Goal: Task Accomplishment & Management: Manage account settings

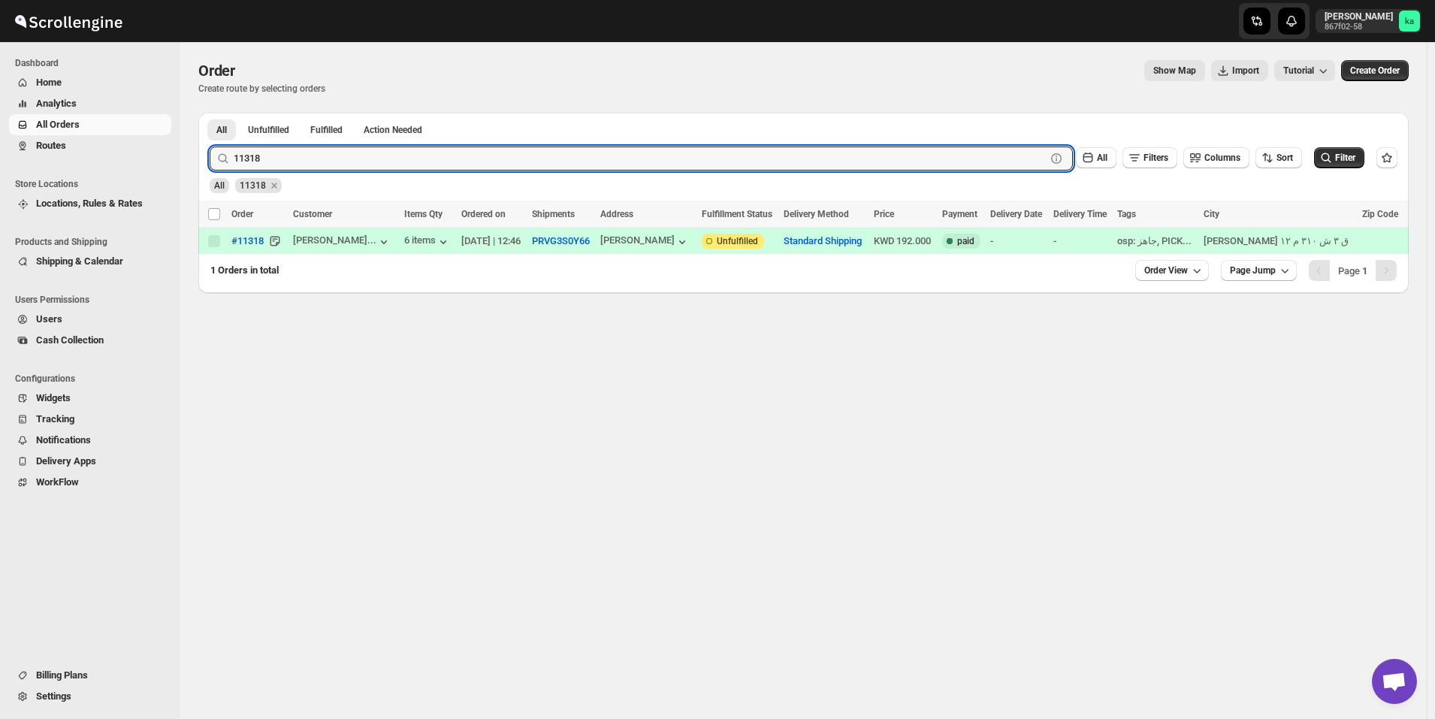
click at [110, 149] on span "Routes" at bounding box center [102, 145] width 132 height 15
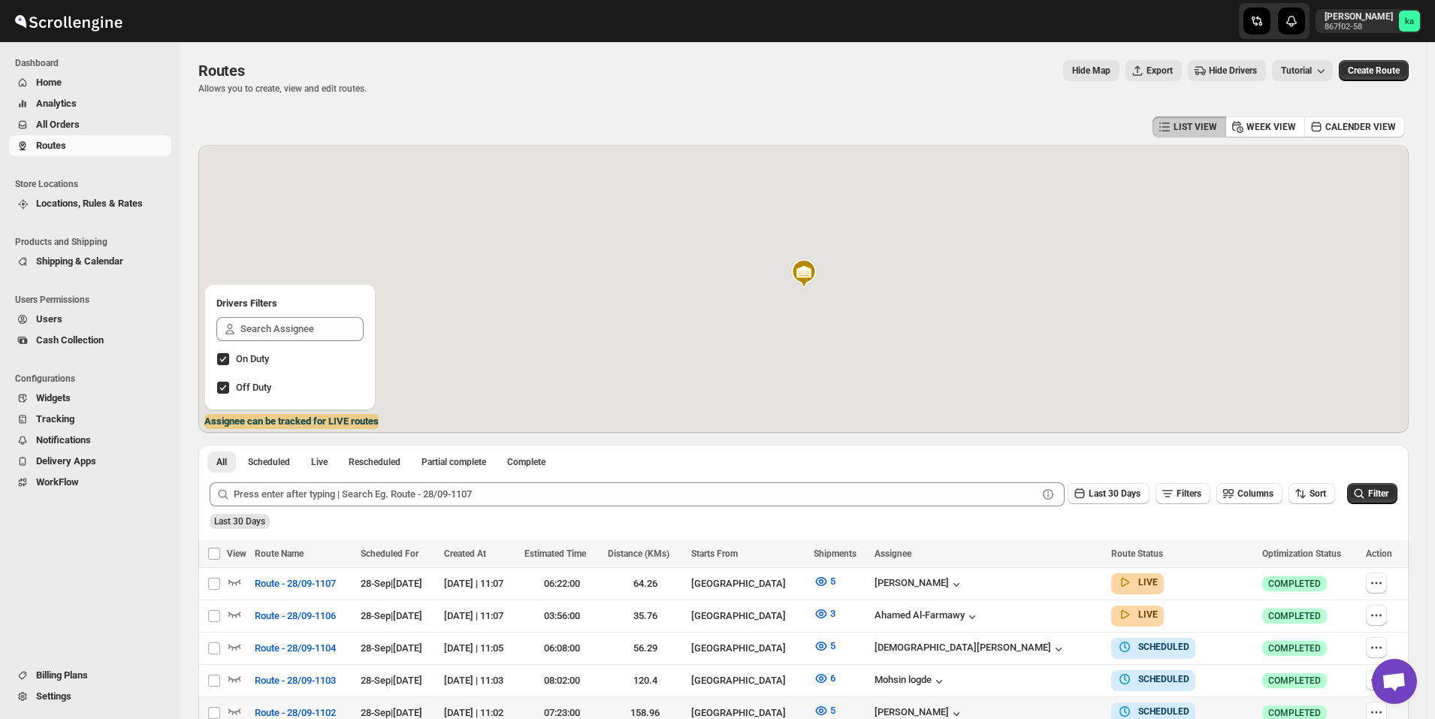
scroll to position [150, 0]
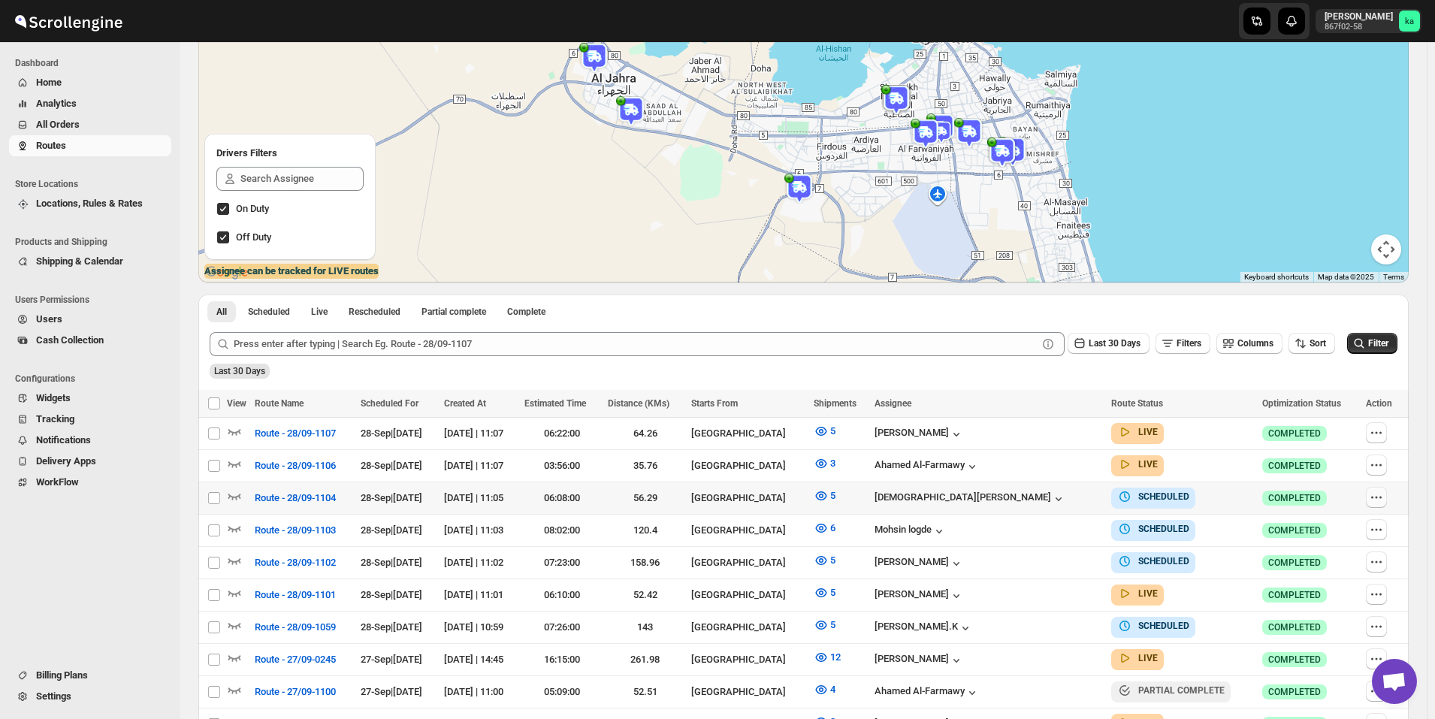
click at [1381, 498] on icon "button" at bounding box center [1376, 497] width 15 height 15
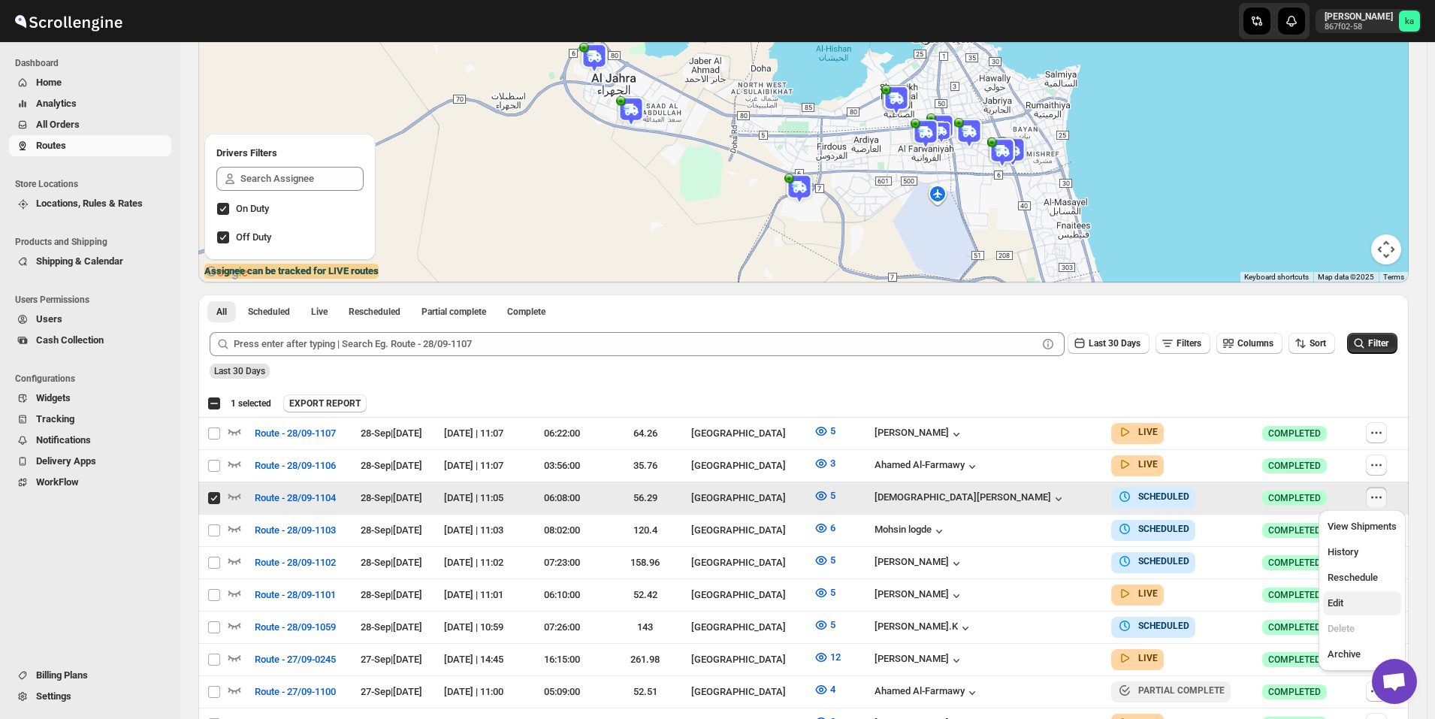
click at [1334, 606] on span "Edit" at bounding box center [1335, 602] width 16 height 11
checkbox input "false"
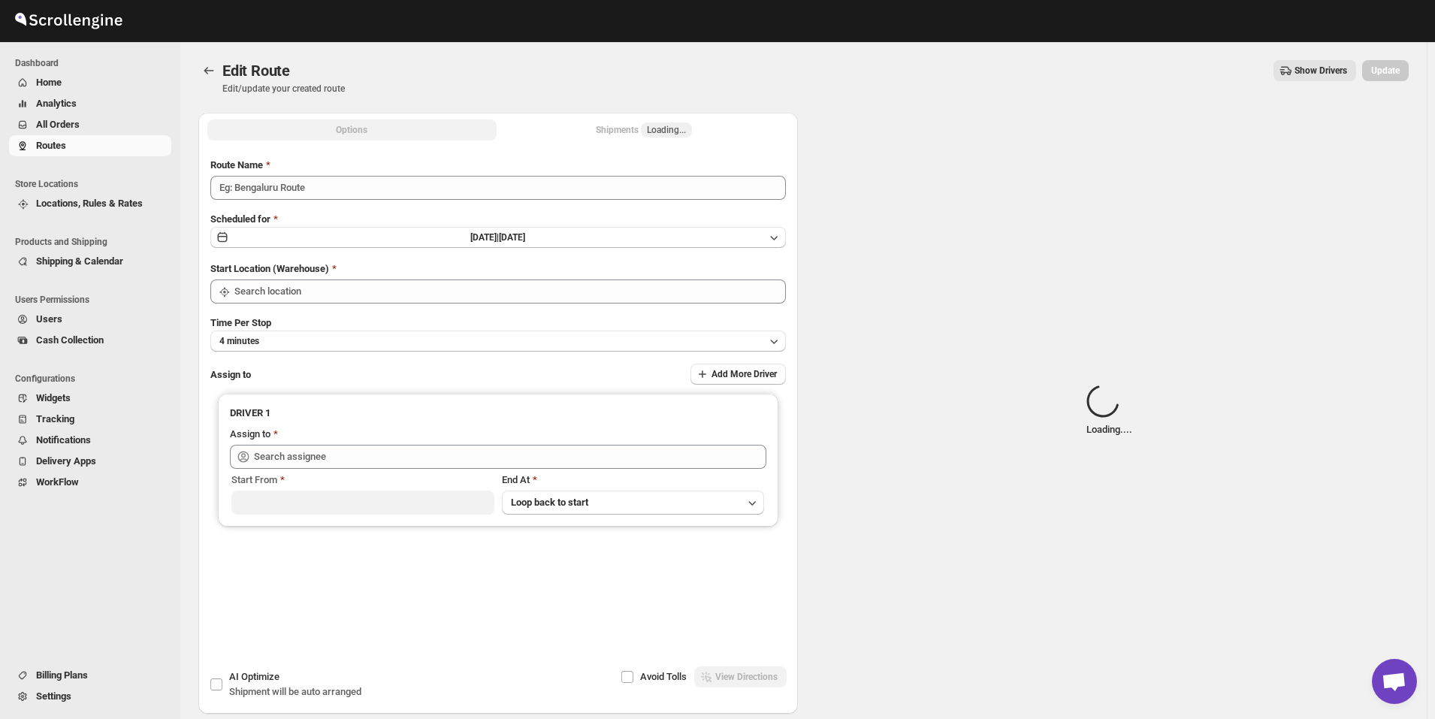
type input "Route - 28/09-1104"
type input "[GEOGRAPHIC_DATA]"
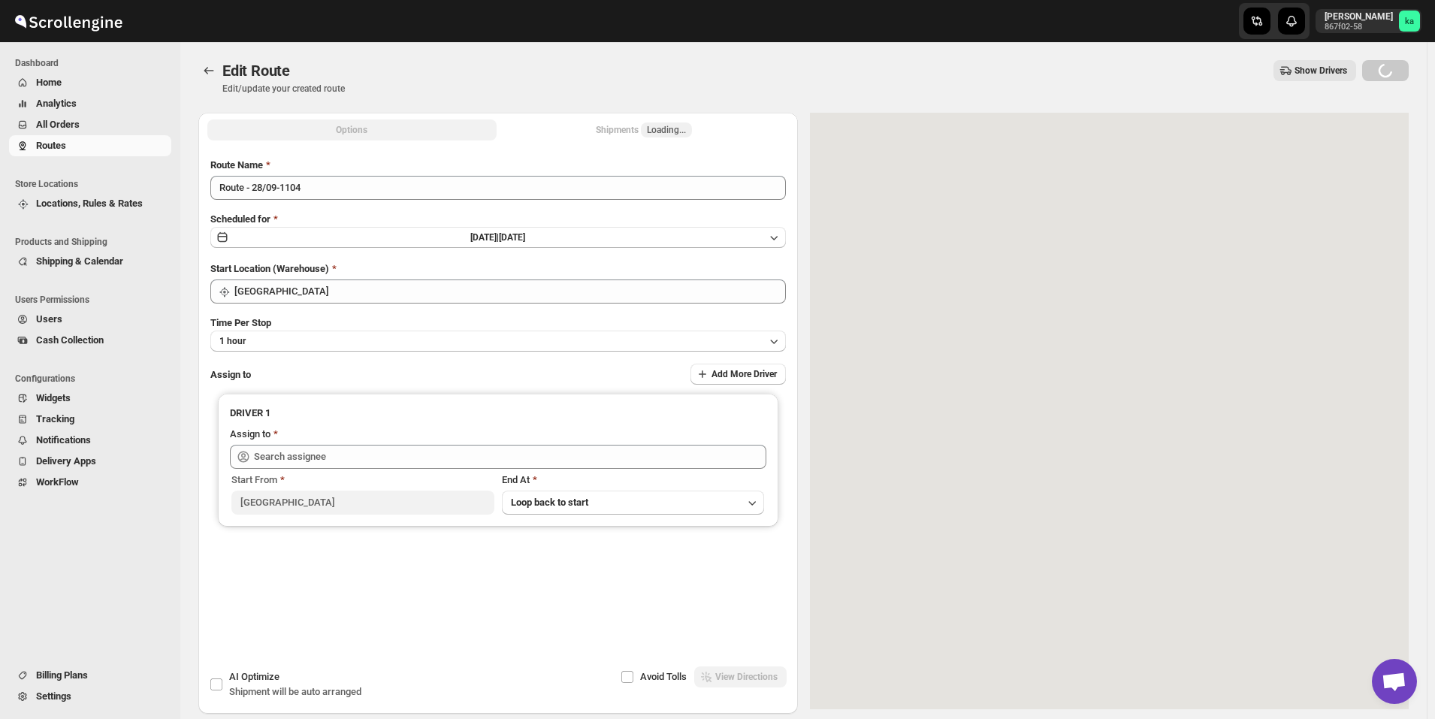
type input "[PERSON_NAME] ([EMAIL_ADDRESS][DOMAIN_NAME])"
click at [606, 131] on button "Shipments Loading..." at bounding box center [643, 129] width 289 height 21
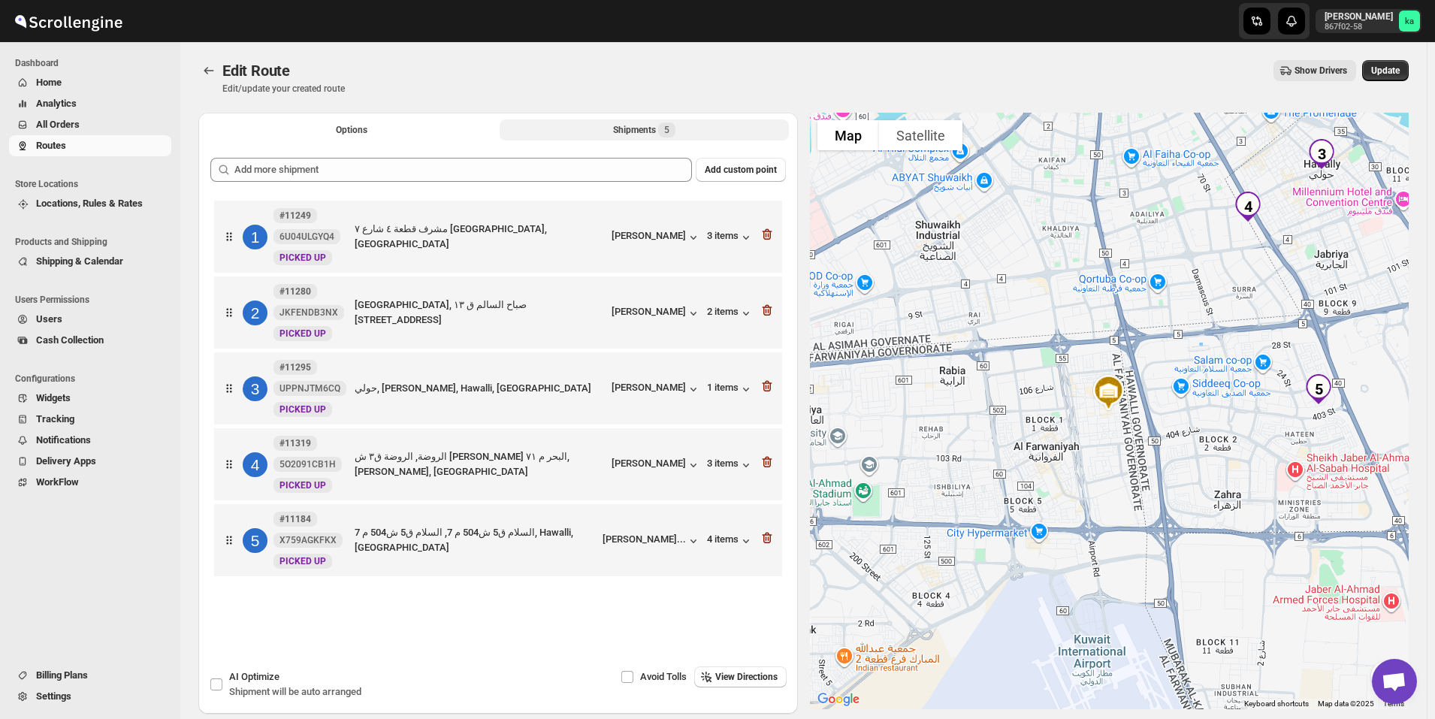
scroll to position [70, 0]
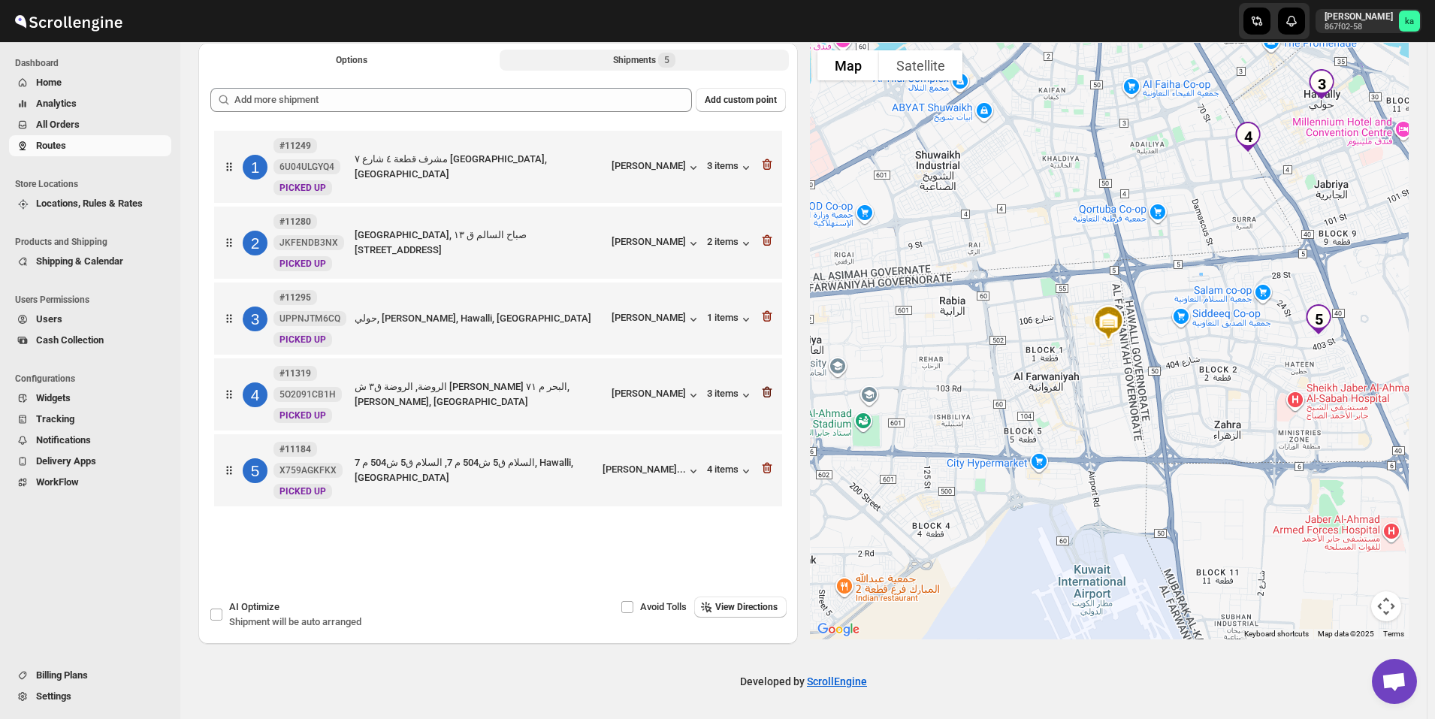
click at [774, 391] on icon "button" at bounding box center [766, 392] width 15 height 15
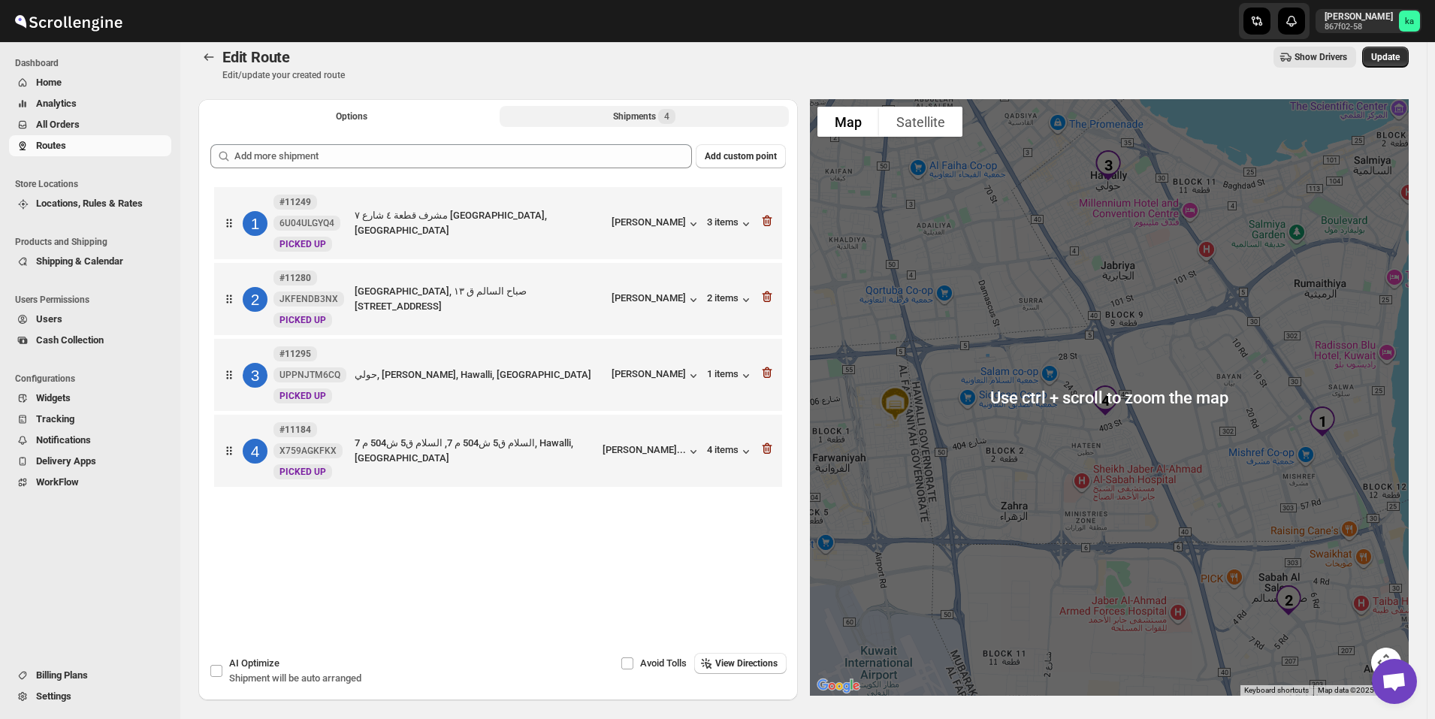
scroll to position [0, 0]
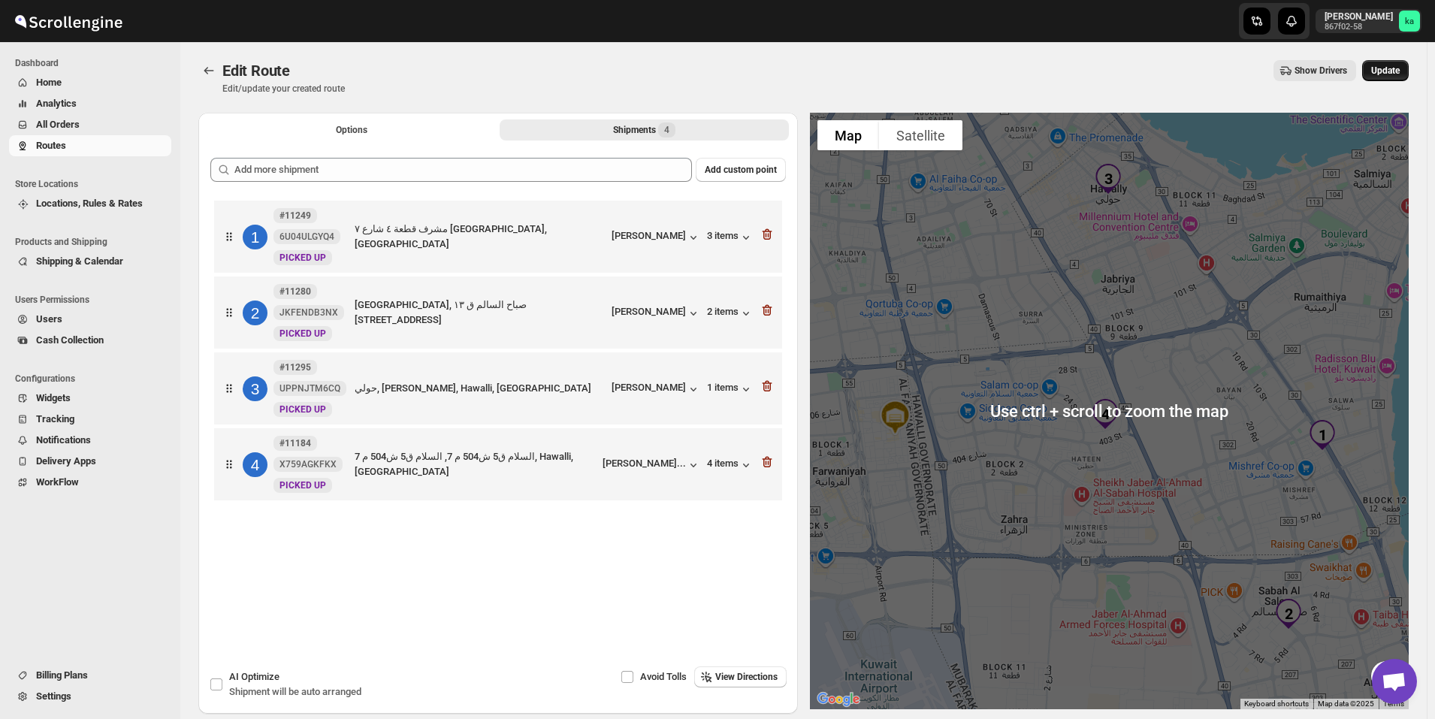
click at [1399, 75] on span "Update" at bounding box center [1385, 71] width 29 height 12
